Goal: Task Accomplishment & Management: Manage account settings

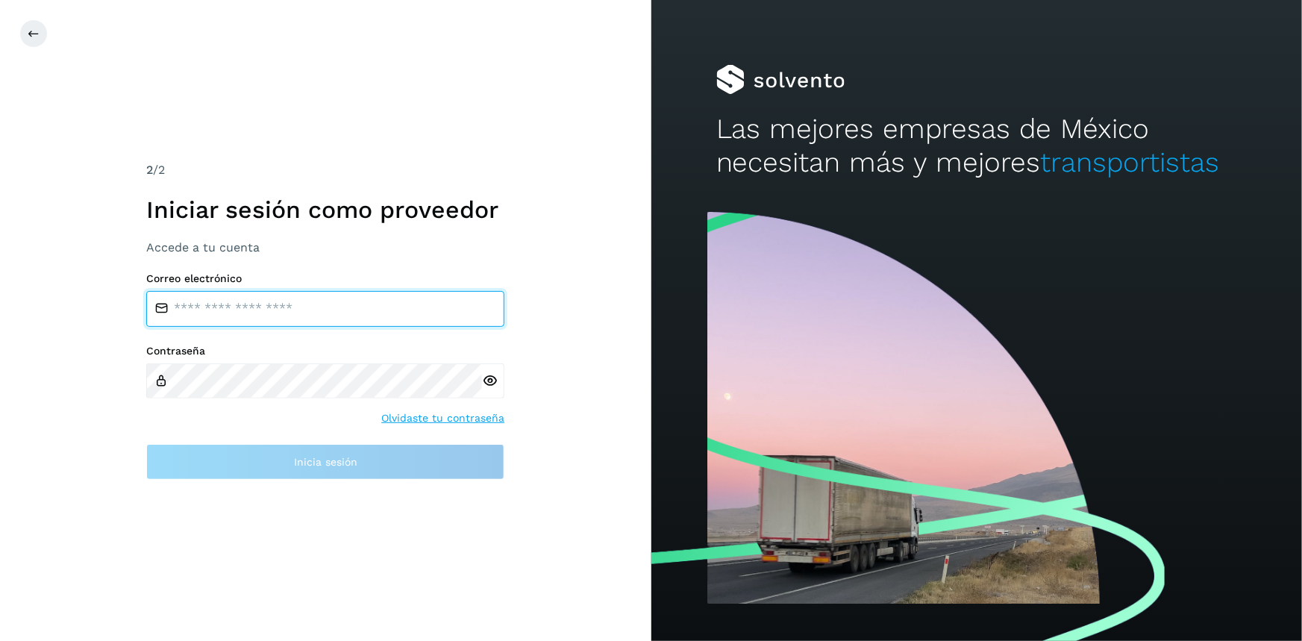
click at [237, 296] on input "email" at bounding box center [325, 309] width 358 height 36
type input "**********"
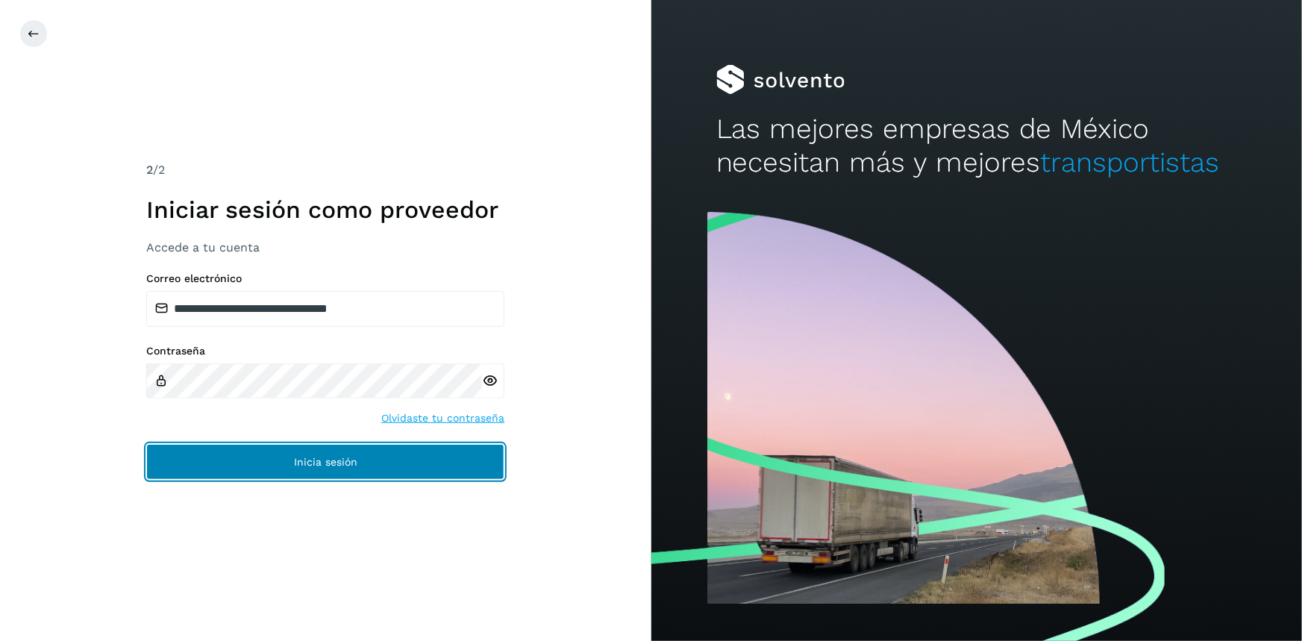
click at [338, 469] on button "Inicia sesión" at bounding box center [325, 462] width 358 height 36
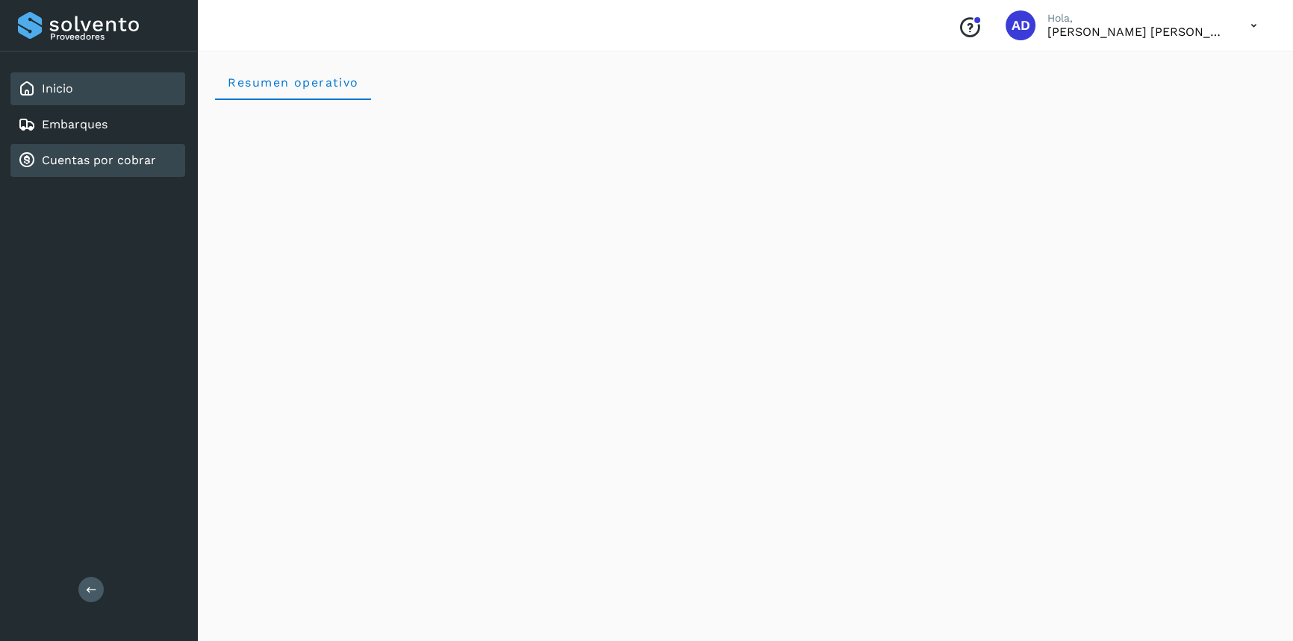
click at [125, 148] on div "Cuentas por cobrar" at bounding box center [97, 160] width 175 height 33
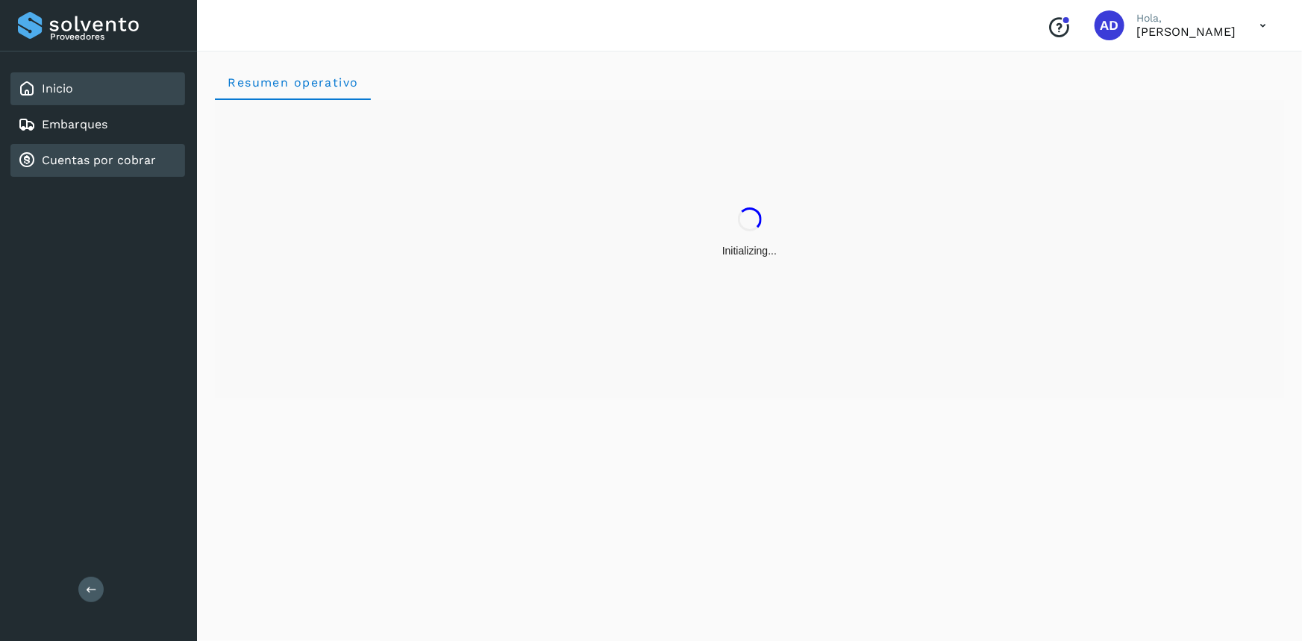
click at [116, 157] on link "Cuentas por cobrar" at bounding box center [99, 160] width 114 height 14
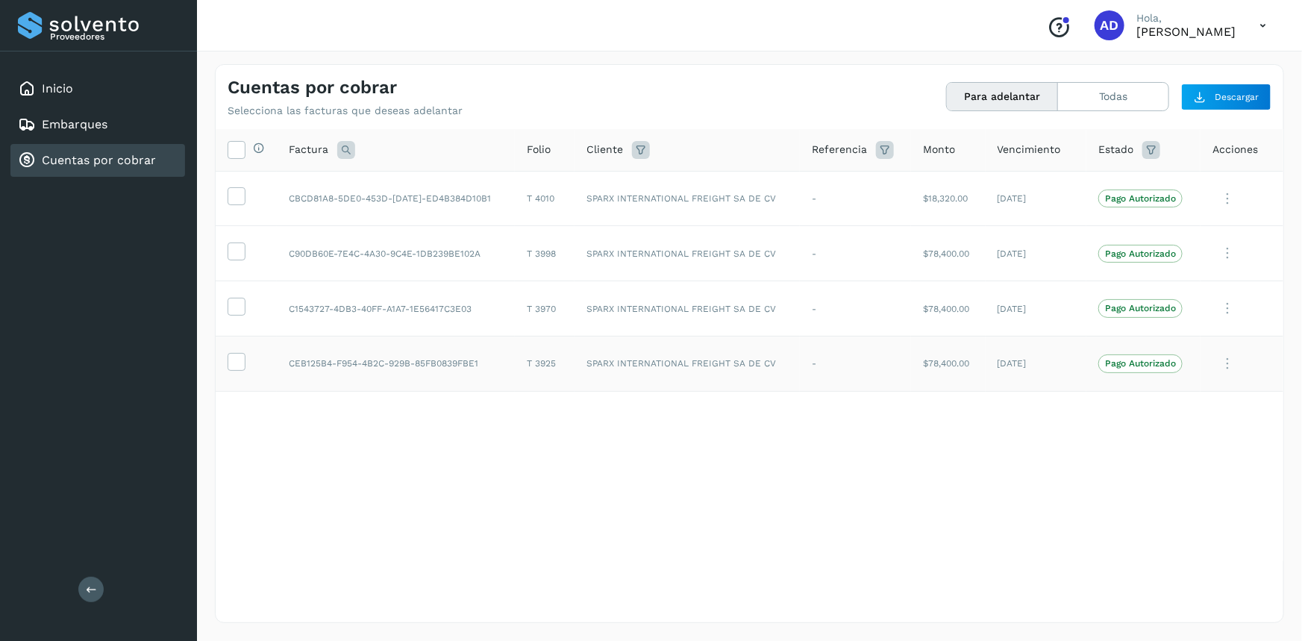
click at [1220, 359] on icon at bounding box center [1228, 364] width 30 height 31
click at [946, 490] on div at bounding box center [651, 320] width 1302 height 641
click at [440, 429] on div "Selecciona todas las facturas disponibles para adelanto Factura Folio Cliente R…" at bounding box center [750, 345] width 1068 height 432
click at [1266, 19] on icon at bounding box center [1263, 25] width 31 height 31
click at [1130, 71] on div "Cerrar sesión" at bounding box center [1189, 67] width 178 height 28
